Goal: Task Accomplishment & Management: Use online tool/utility

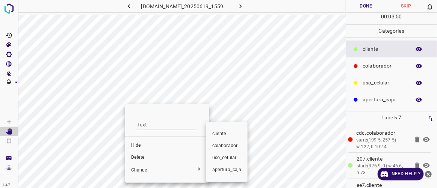
click at [142, 160] on div at bounding box center [218, 94] width 437 height 188
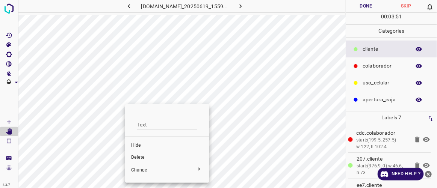
click at [140, 158] on span "Delete" at bounding box center [167, 157] width 72 height 7
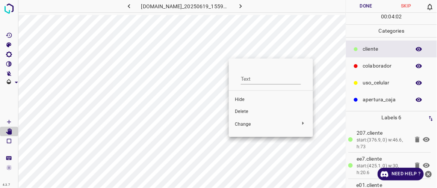
click at [245, 110] on span "Delete" at bounding box center [271, 112] width 72 height 7
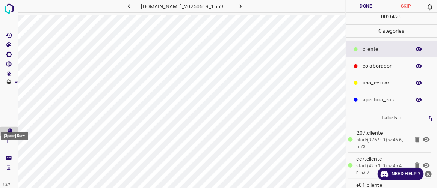
click at [14, 120] on Draw"] "[Space] Draw" at bounding box center [9, 122] width 18 height 10
click at [363, 6] on button "Done" at bounding box center [366, 6] width 40 height 12
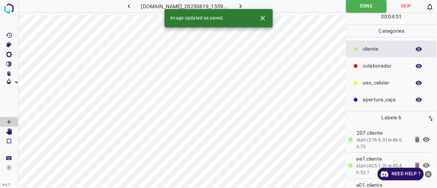
click at [244, 5] on icon "button" at bounding box center [241, 6] width 8 height 8
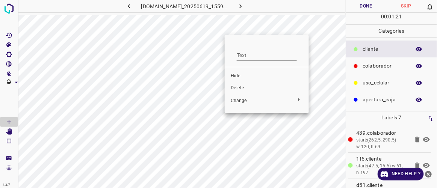
click at [234, 89] on span "Delete" at bounding box center [267, 88] width 72 height 7
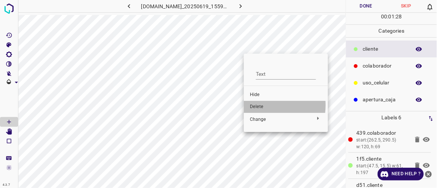
click at [258, 105] on span "Delete" at bounding box center [286, 107] width 72 height 7
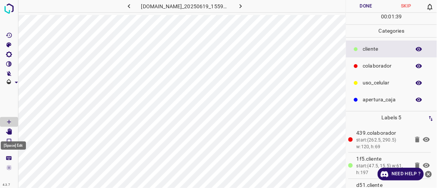
click at [11, 131] on icon "[Space] Edit" at bounding box center [9, 131] width 6 height 7
click at [12, 121] on icon "[Space] Draw" at bounding box center [9, 122] width 7 height 7
click at [360, 4] on button "Done" at bounding box center [366, 6] width 40 height 12
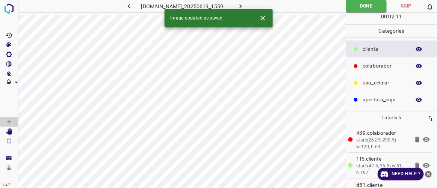
click at [253, 2] on button "button" at bounding box center [241, 6] width 24 height 12
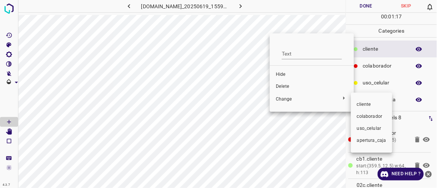
click at [281, 85] on div at bounding box center [218, 94] width 437 height 188
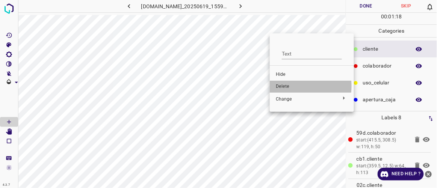
click at [282, 86] on span "Delete" at bounding box center [312, 86] width 72 height 7
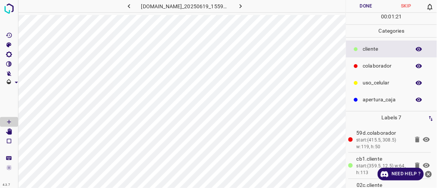
click at [365, 8] on button "Done" at bounding box center [366, 6] width 40 height 12
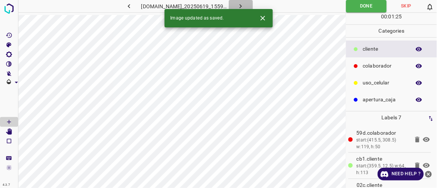
click at [244, 3] on icon "button" at bounding box center [241, 6] width 8 height 8
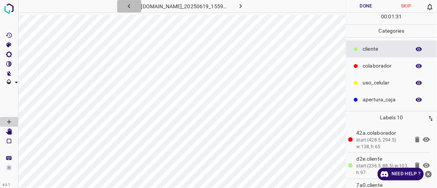
click at [125, 9] on icon "button" at bounding box center [129, 6] width 8 height 8
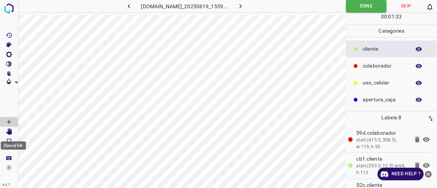
click at [12, 132] on icon "[Space] Edit" at bounding box center [9, 131] width 7 height 7
click at [244, 7] on icon "button" at bounding box center [241, 6] width 8 height 8
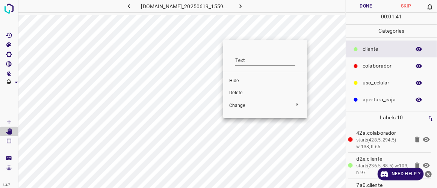
click at [242, 95] on span "Delete" at bounding box center [265, 93] width 72 height 7
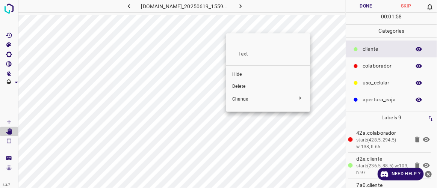
click at [241, 86] on span "Delete" at bounding box center [268, 86] width 72 height 7
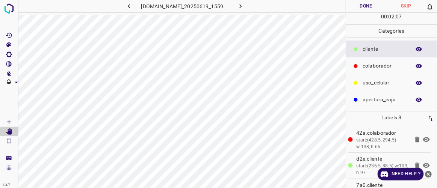
click at [365, 2] on button "Done" at bounding box center [366, 6] width 40 height 12
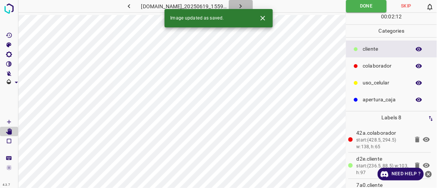
click at [253, 3] on button "button" at bounding box center [241, 6] width 24 height 12
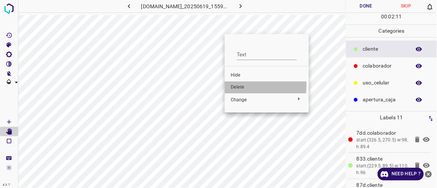
click at [236, 86] on span "Delete" at bounding box center [267, 87] width 72 height 7
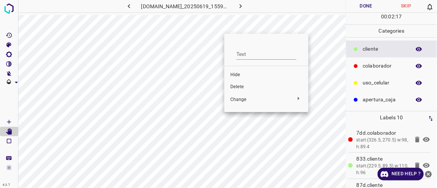
click at [231, 85] on span "Delete" at bounding box center [266, 87] width 72 height 7
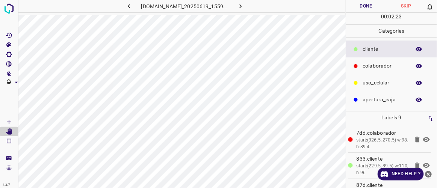
click at [363, 6] on button "Done" at bounding box center [366, 6] width 40 height 12
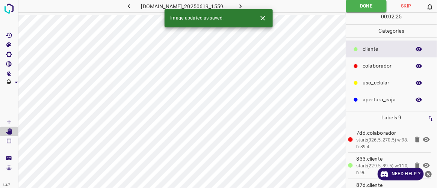
click at [244, 6] on icon "button" at bounding box center [241, 6] width 8 height 8
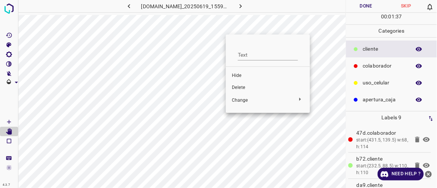
click at [235, 87] on span "Delete" at bounding box center [268, 87] width 72 height 7
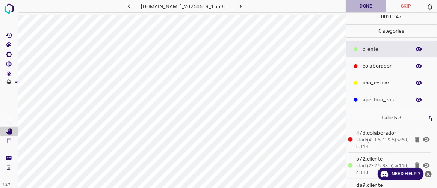
click at [370, 10] on button "Done" at bounding box center [366, 6] width 40 height 12
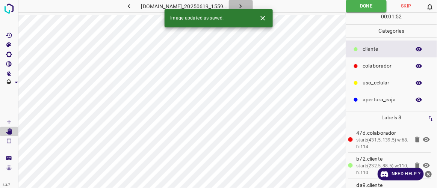
click at [244, 7] on icon "button" at bounding box center [241, 6] width 8 height 8
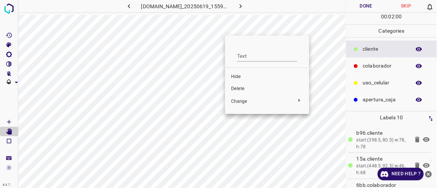
click at [239, 87] on span "Delete" at bounding box center [267, 89] width 72 height 7
click at [236, 88] on span "Delete" at bounding box center [264, 88] width 72 height 7
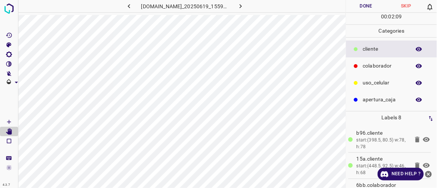
click at [363, 5] on button "Done" at bounding box center [366, 6] width 40 height 12
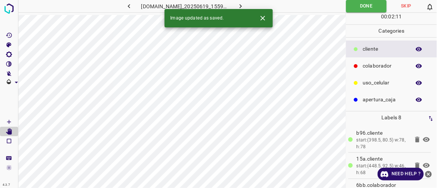
click at [244, 6] on icon "button" at bounding box center [241, 6] width 8 height 8
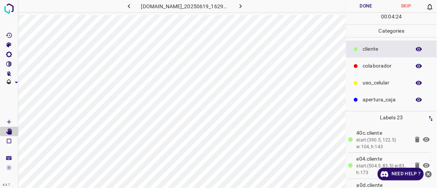
click at [376, 5] on button "Done" at bounding box center [366, 6] width 40 height 12
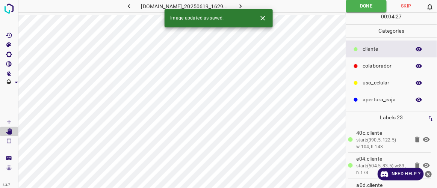
click at [253, 7] on button "button" at bounding box center [241, 6] width 24 height 12
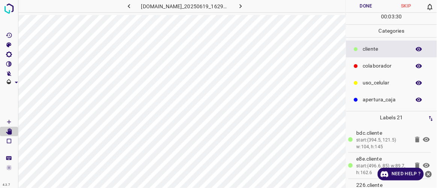
click at [125, 10] on icon "button" at bounding box center [129, 6] width 8 height 8
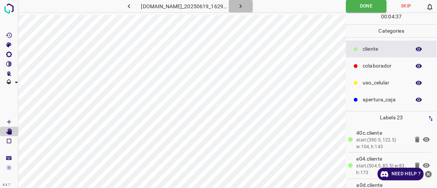
click at [244, 5] on icon "button" at bounding box center [241, 6] width 8 height 8
click at [356, 7] on button "Done" at bounding box center [366, 6] width 40 height 12
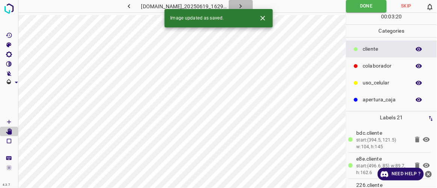
click at [244, 5] on icon "button" at bounding box center [241, 6] width 8 height 8
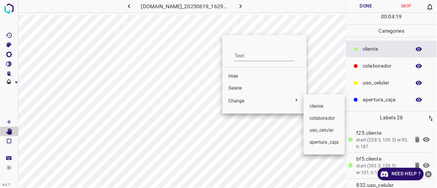
click at [235, 88] on div at bounding box center [218, 94] width 437 height 188
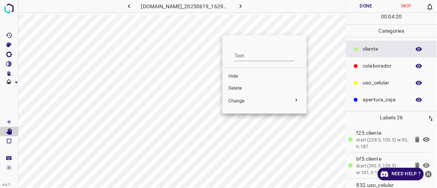
click at [232, 87] on span "Delete" at bounding box center [264, 88] width 72 height 7
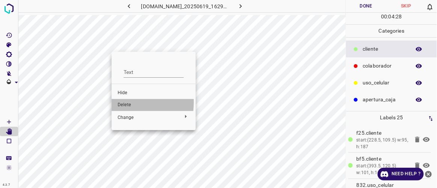
click at [115, 102] on li "Delete" at bounding box center [154, 105] width 84 height 12
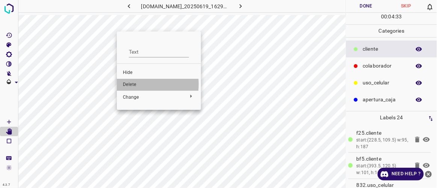
click at [130, 84] on span "Delete" at bounding box center [159, 84] width 72 height 7
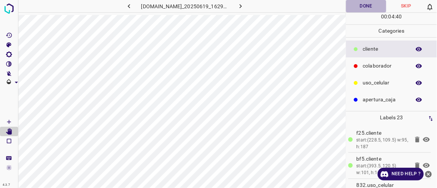
click at [368, 7] on button "Done" at bounding box center [366, 6] width 40 height 12
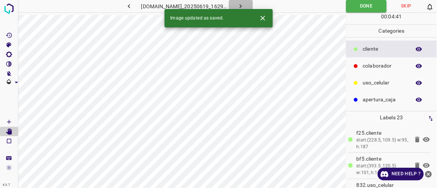
click at [242, 6] on icon "button" at bounding box center [241, 6] width 2 height 4
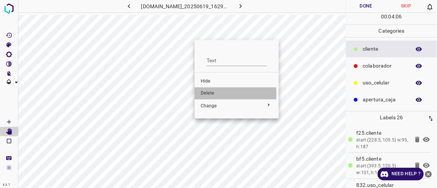
click at [208, 94] on span "Delete" at bounding box center [237, 93] width 72 height 7
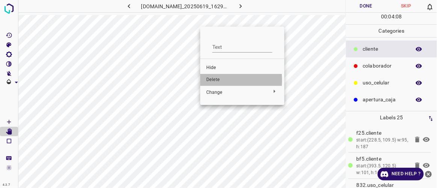
click at [211, 80] on span "Delete" at bounding box center [242, 80] width 72 height 7
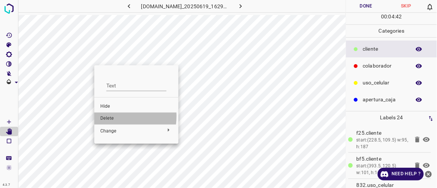
click at [109, 116] on span "Delete" at bounding box center [136, 118] width 72 height 7
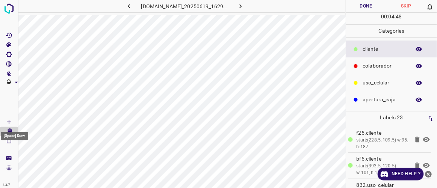
click at [12, 122] on Draw"] "[Space] Draw" at bounding box center [9, 122] width 18 height 10
click at [10, 130] on icon "[Space] Edit" at bounding box center [9, 131] width 6 height 7
click at [9, 122] on icon "[Space] Draw" at bounding box center [9, 122] width 7 height 7
click at [9, 134] on icon "[Space] Edit" at bounding box center [9, 131] width 6 height 7
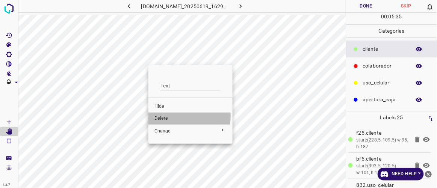
click at [161, 116] on span "Delete" at bounding box center [190, 118] width 72 height 7
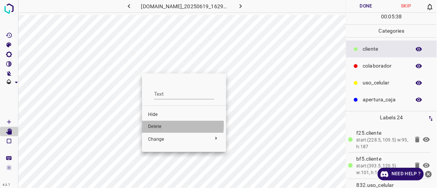
click at [154, 125] on span "Delete" at bounding box center [184, 127] width 72 height 7
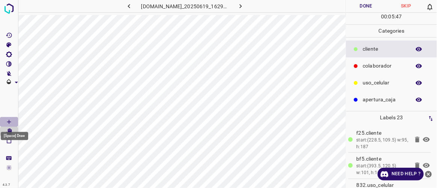
click at [12, 121] on Draw"] "[Space] Draw" at bounding box center [9, 122] width 18 height 10
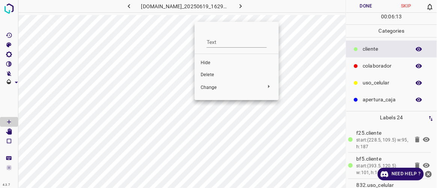
click at [208, 77] on span "Delete" at bounding box center [237, 75] width 72 height 7
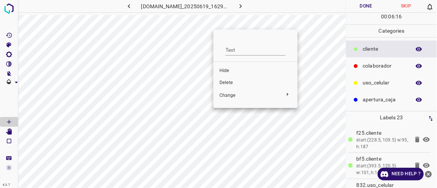
click at [232, 83] on span "Delete" at bounding box center [255, 83] width 72 height 7
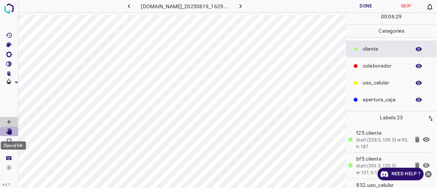
click at [9, 133] on icon "[Space] Edit" at bounding box center [9, 131] width 6 height 7
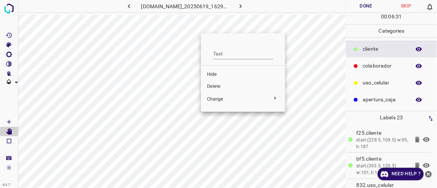
click at [217, 86] on span "Delete" at bounding box center [243, 86] width 72 height 7
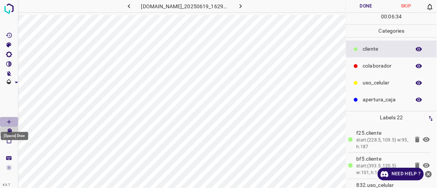
click at [8, 122] on icon "[Space] Draw" at bounding box center [9, 122] width 4 height 4
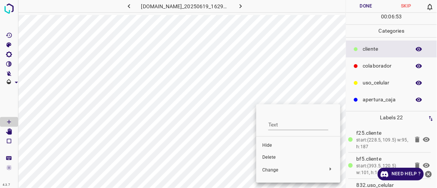
click at [269, 156] on span "Delete" at bounding box center [298, 157] width 72 height 7
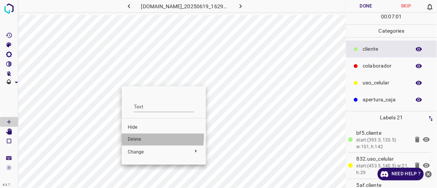
click at [142, 137] on span "Delete" at bounding box center [164, 139] width 72 height 7
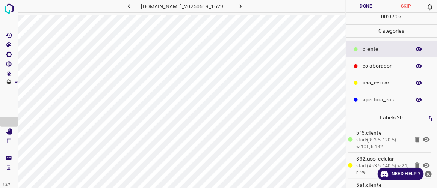
scroll to position [0, 12]
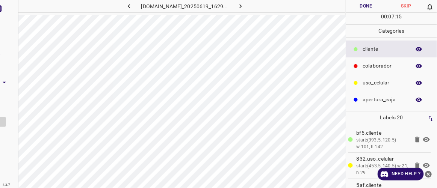
click at [12, 146] on div at bounding box center [9, 94] width 18 height 188
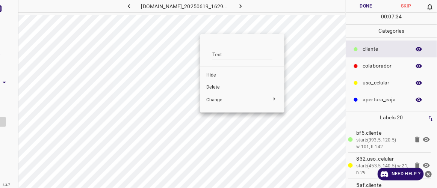
click at [217, 86] on span "Delete" at bounding box center [242, 87] width 72 height 7
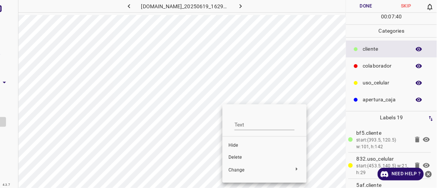
click at [233, 144] on span "Hide" at bounding box center [264, 145] width 72 height 7
click at [234, 155] on span "Delete" at bounding box center [262, 157] width 72 height 7
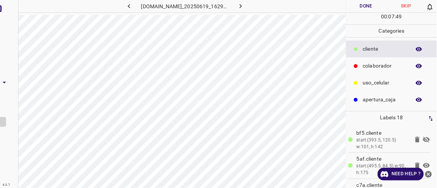
click at [422, 142] on icon at bounding box center [426, 139] width 9 height 9
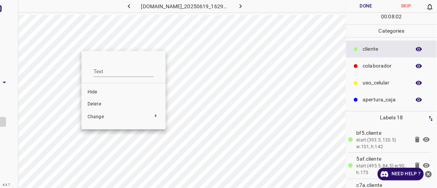
drag, startPoint x: 80, startPoint y: 64, endPoint x: 81, endPoint y: 57, distance: 7.6
click at [81, 57] on div at bounding box center [218, 94] width 437 height 188
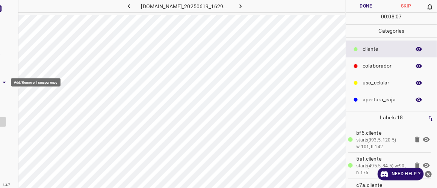
click at [4, 82] on icon "Add/Remove Transparency" at bounding box center [4, 82] width 3 height 2
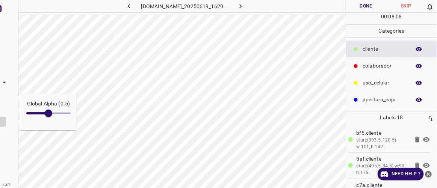
click at [6, 92] on div "Global Alpha (0.5)" at bounding box center [9, 94] width 18 height 188
click at [125, 5] on icon "button" at bounding box center [129, 6] width 8 height 8
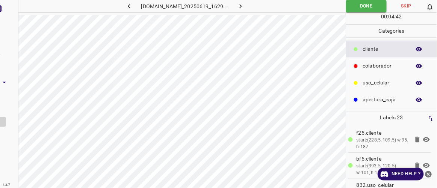
click at [14, 97] on div at bounding box center [9, 94] width 18 height 188
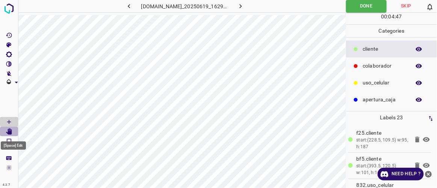
click at [9, 131] on icon "[Space] Edit" at bounding box center [9, 131] width 6 height 7
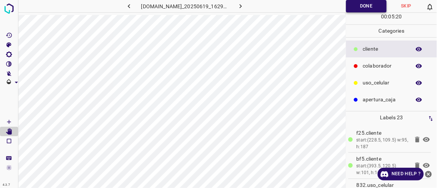
click at [370, 7] on button "Done" at bounding box center [366, 6] width 41 height 12
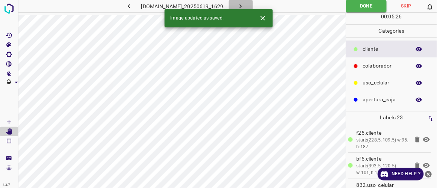
click at [244, 6] on icon "button" at bounding box center [241, 6] width 8 height 8
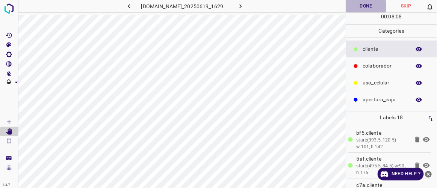
click at [367, 7] on button "Done" at bounding box center [366, 6] width 40 height 12
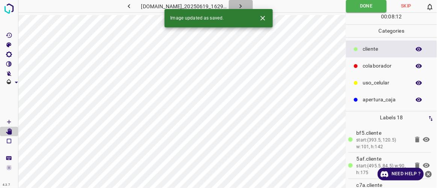
click at [244, 5] on icon "button" at bounding box center [241, 6] width 8 height 8
